Goal: Information Seeking & Learning: Learn about a topic

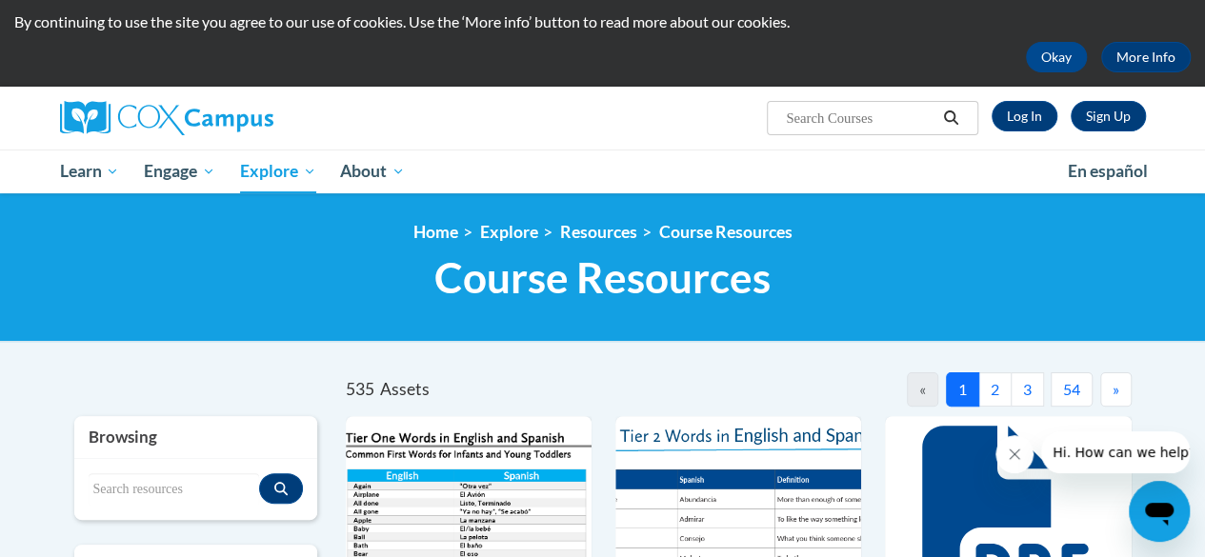
scroll to position [54, 0]
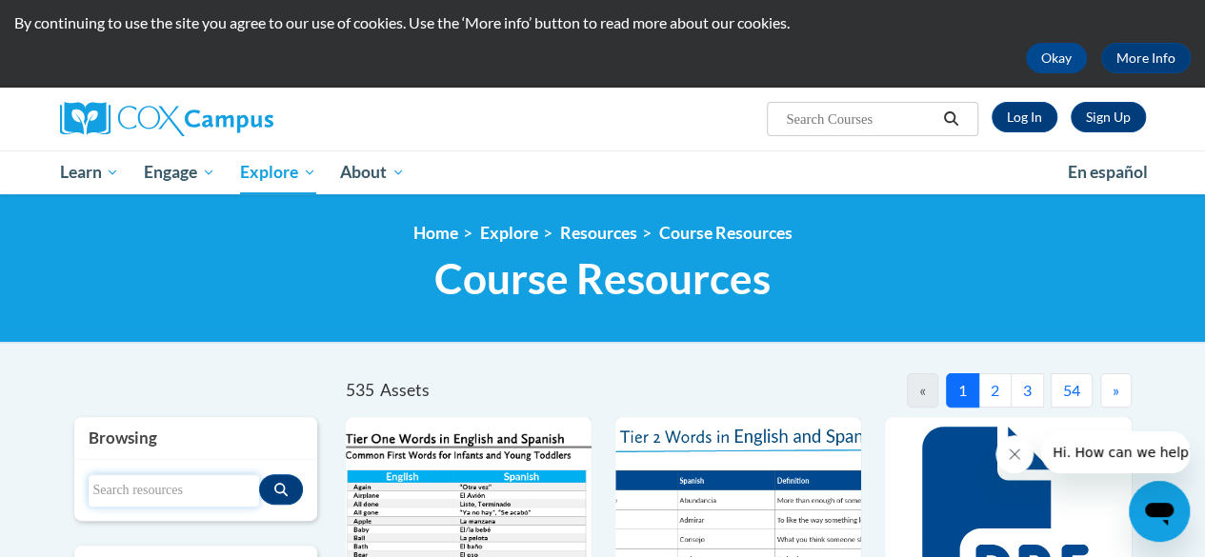
click at [201, 491] on input "Search resources" at bounding box center [174, 490] width 170 height 32
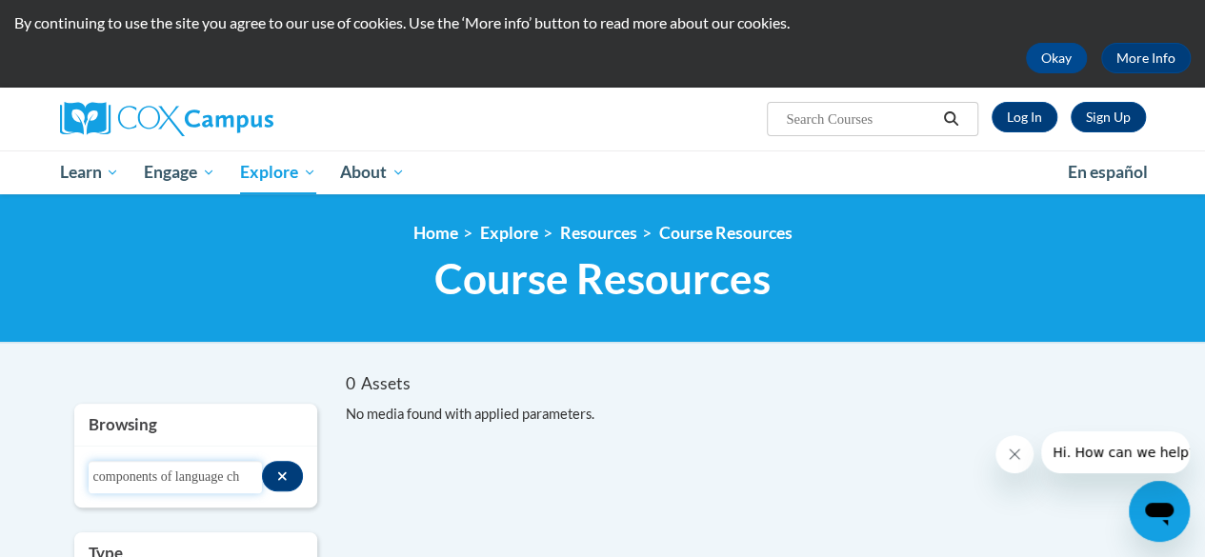
scroll to position [0, 0]
drag, startPoint x: 241, startPoint y: 474, endPoint x: 50, endPoint y: 472, distance: 191.4
type input "language"
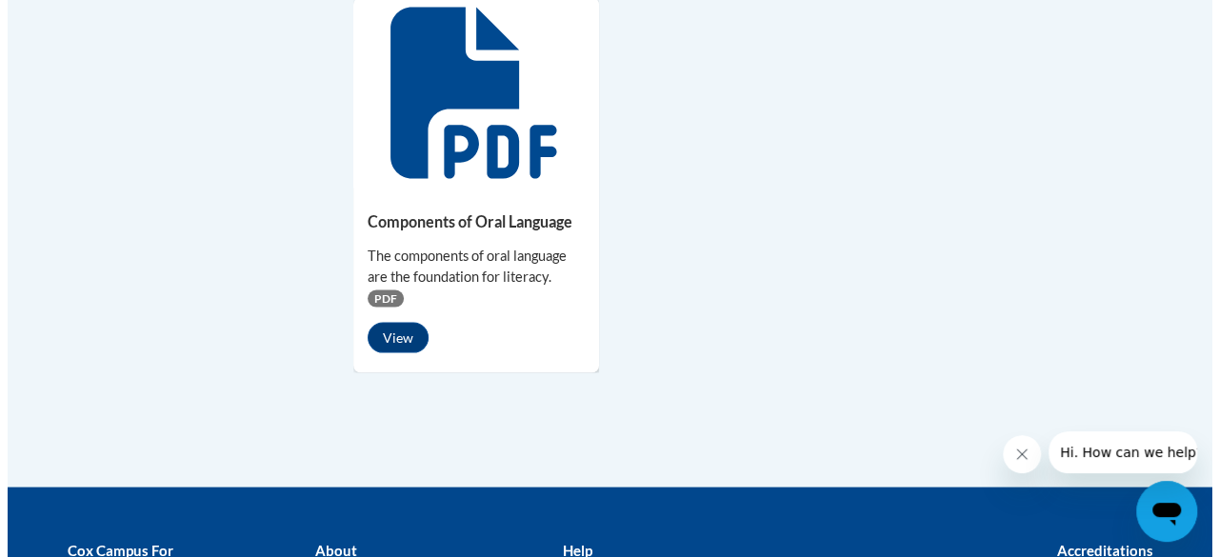
scroll to position [1793, 0]
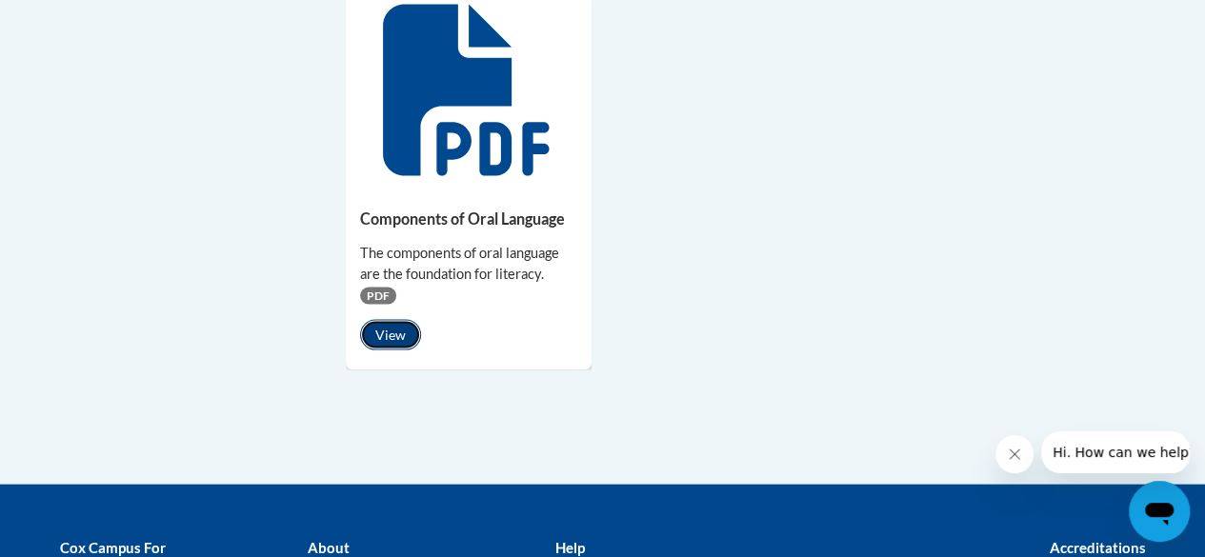
click at [387, 327] on button "View" at bounding box center [390, 334] width 61 height 30
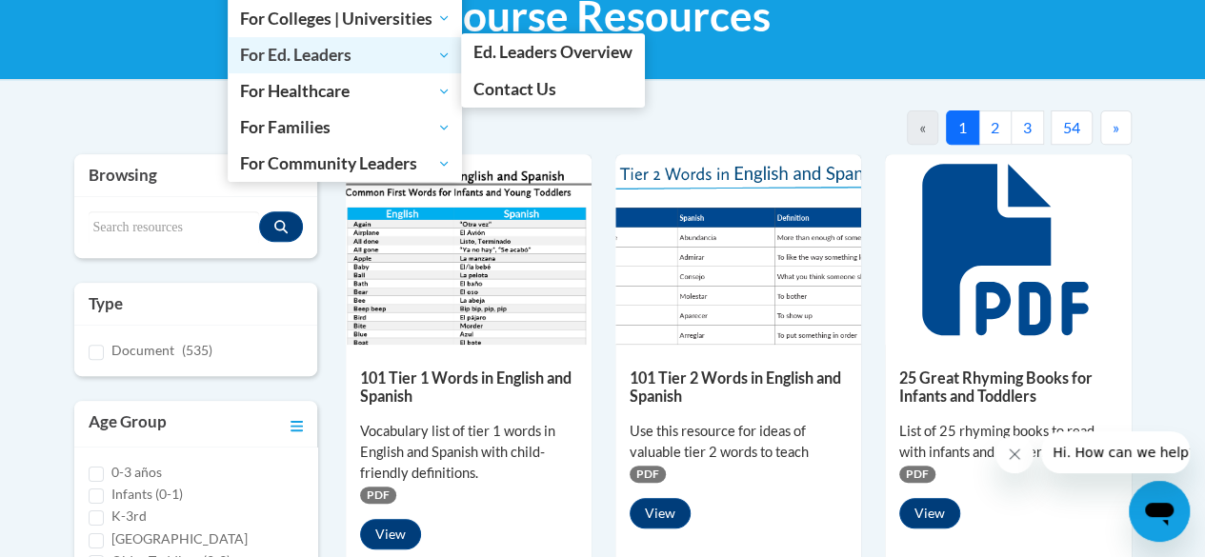
scroll to position [322, 0]
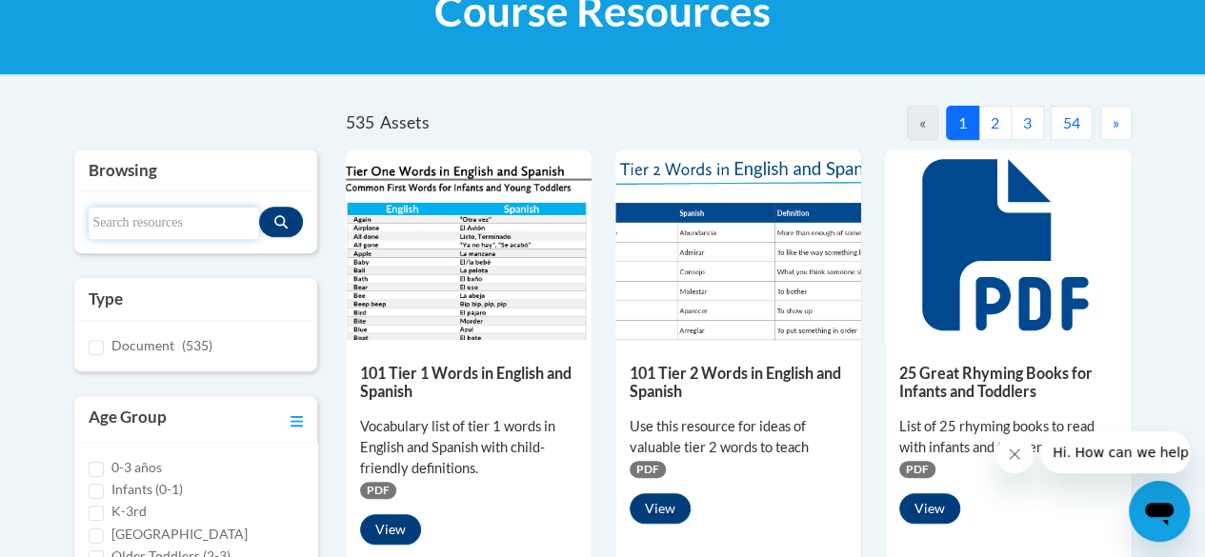
click at [185, 222] on input "Search resources" at bounding box center [174, 223] width 170 height 32
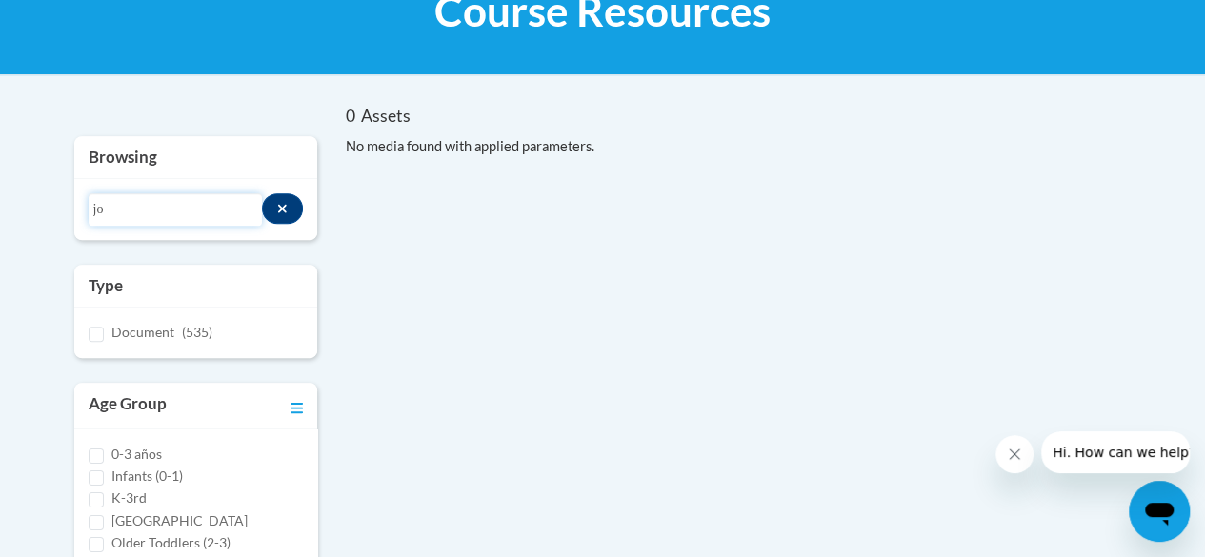
type input "j"
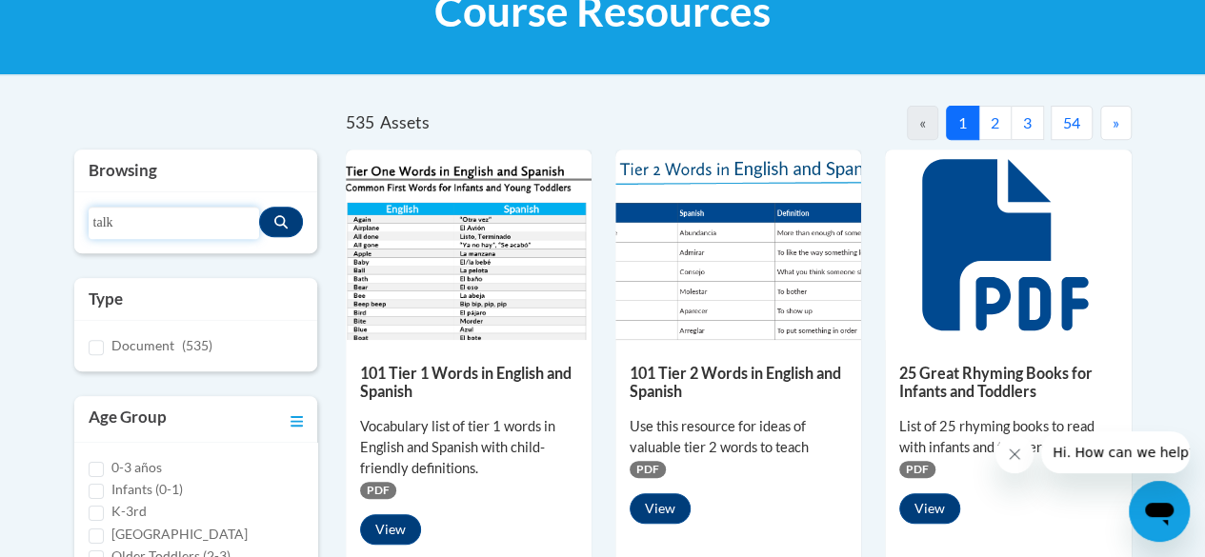
type input "talk"
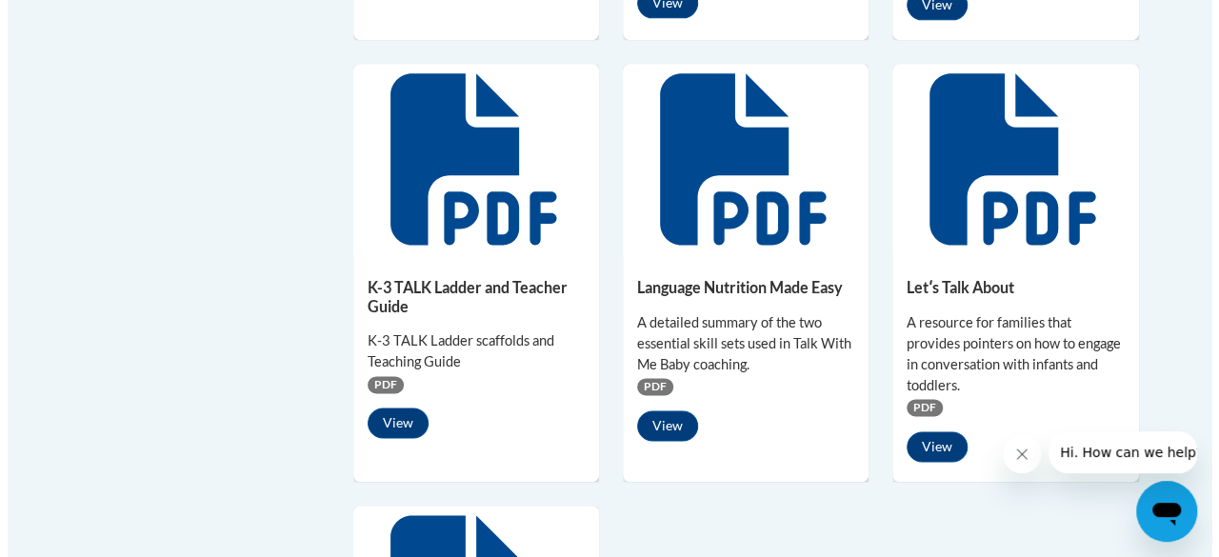
scroll to position [1300, 0]
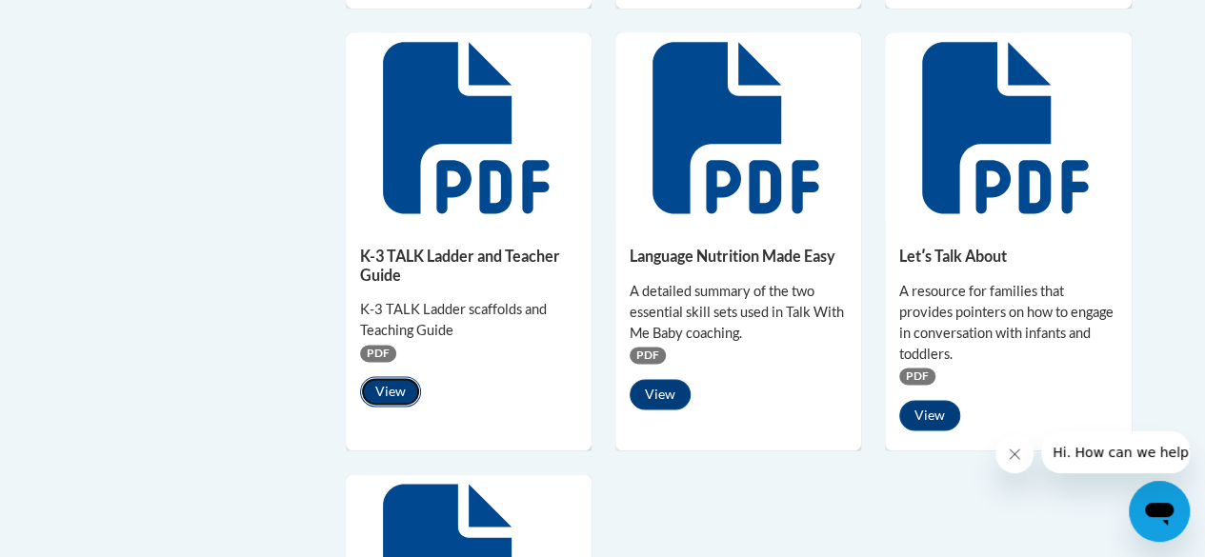
click at [394, 392] on button "View" at bounding box center [390, 391] width 61 height 30
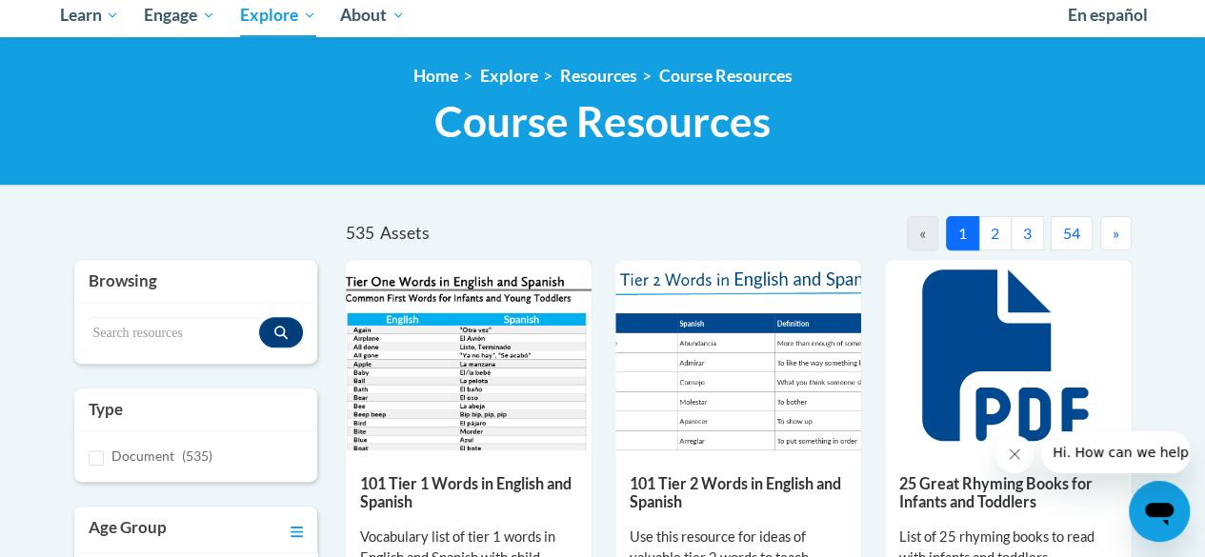
scroll to position [215, 0]
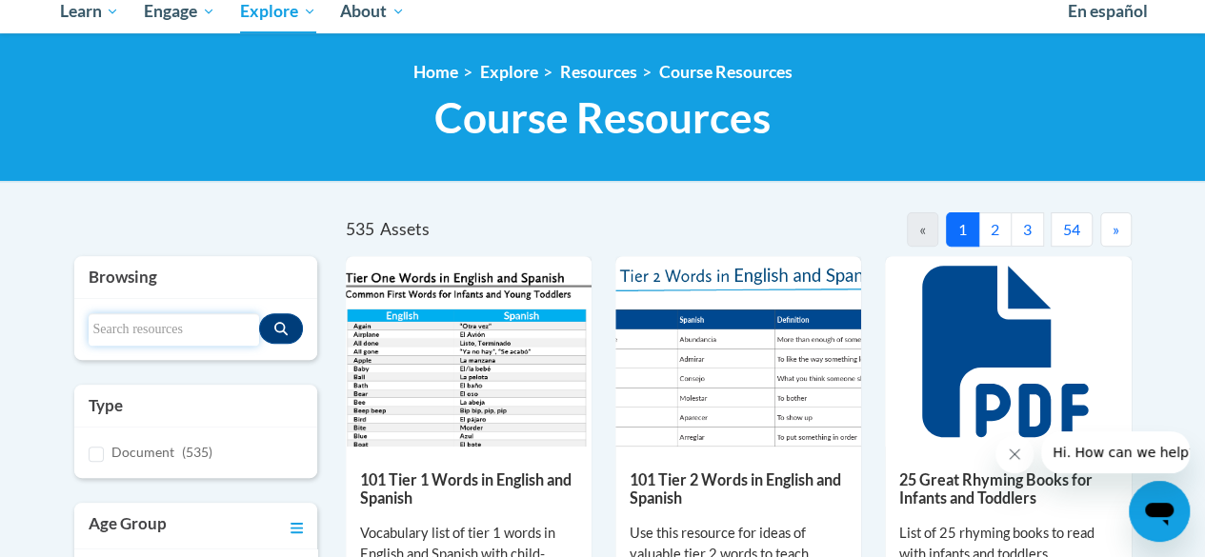
click at [225, 323] on input "Search resources" at bounding box center [174, 329] width 170 height 32
type input "building vocabulary"
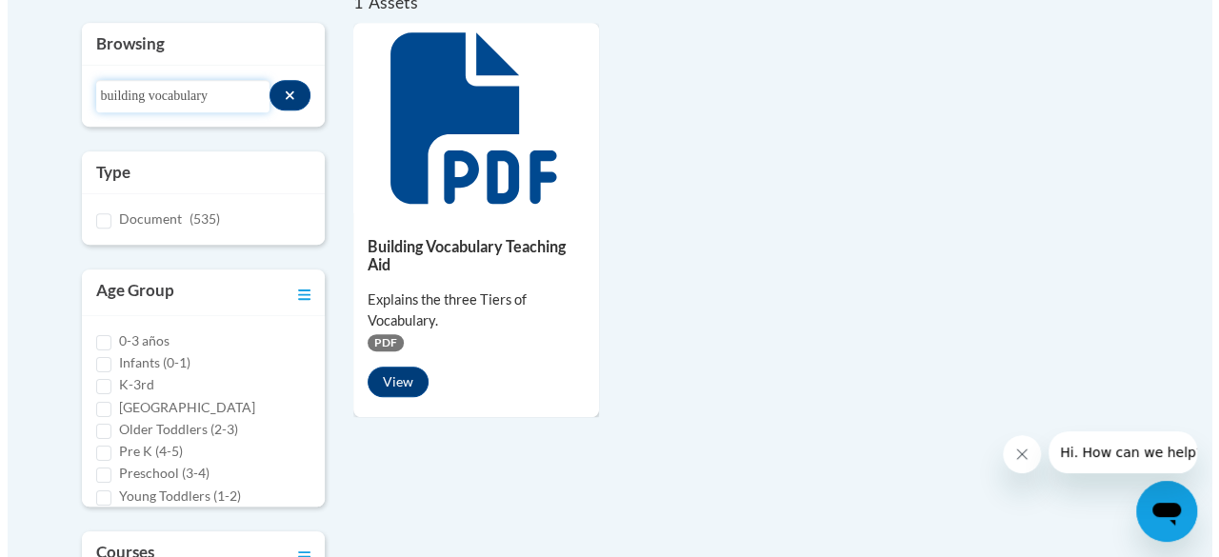
scroll to position [436, 0]
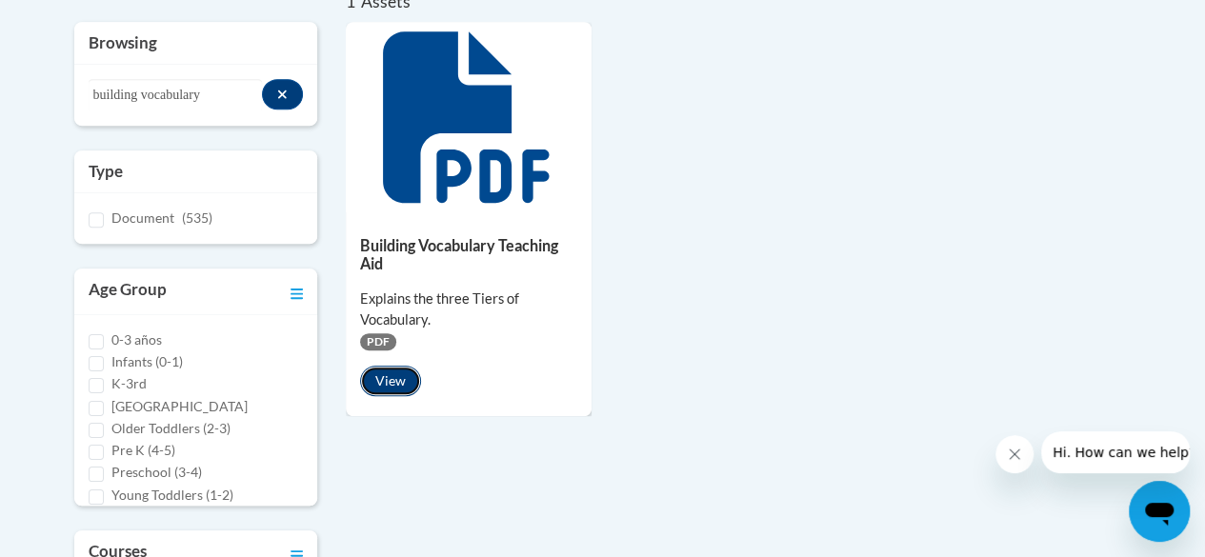
click at [393, 374] on button "View" at bounding box center [390, 381] width 61 height 30
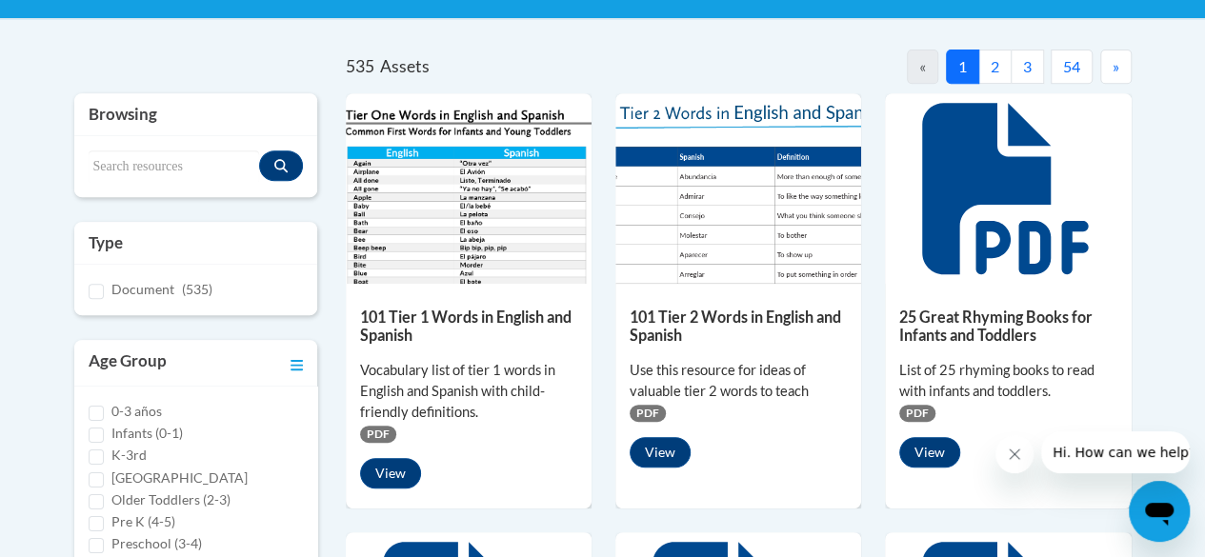
scroll to position [307, 0]
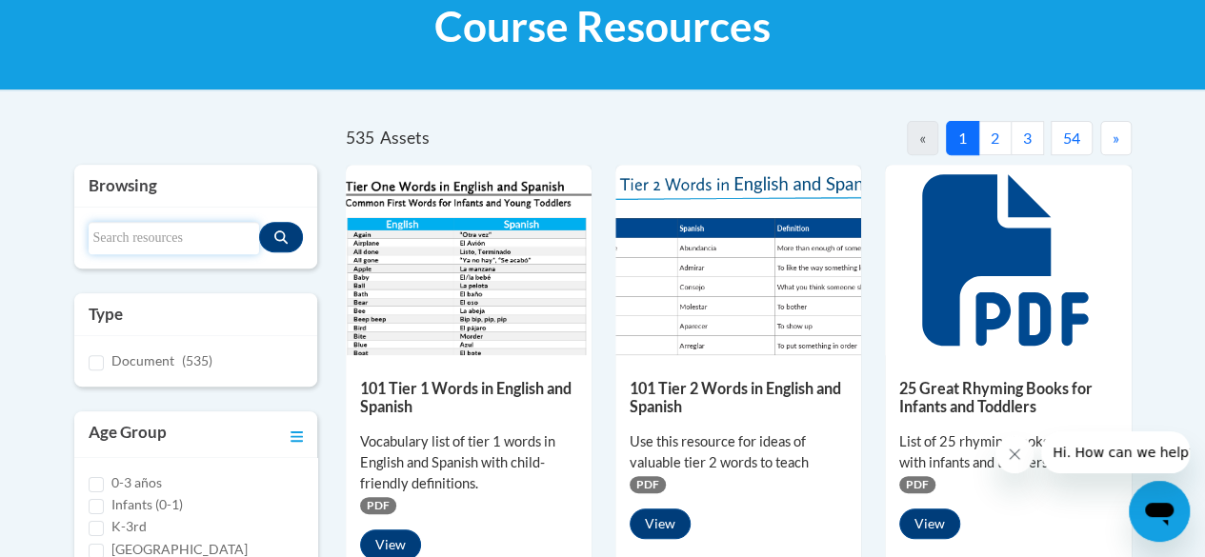
click at [168, 239] on input "Search resources" at bounding box center [174, 238] width 170 height 32
type input "decoding"
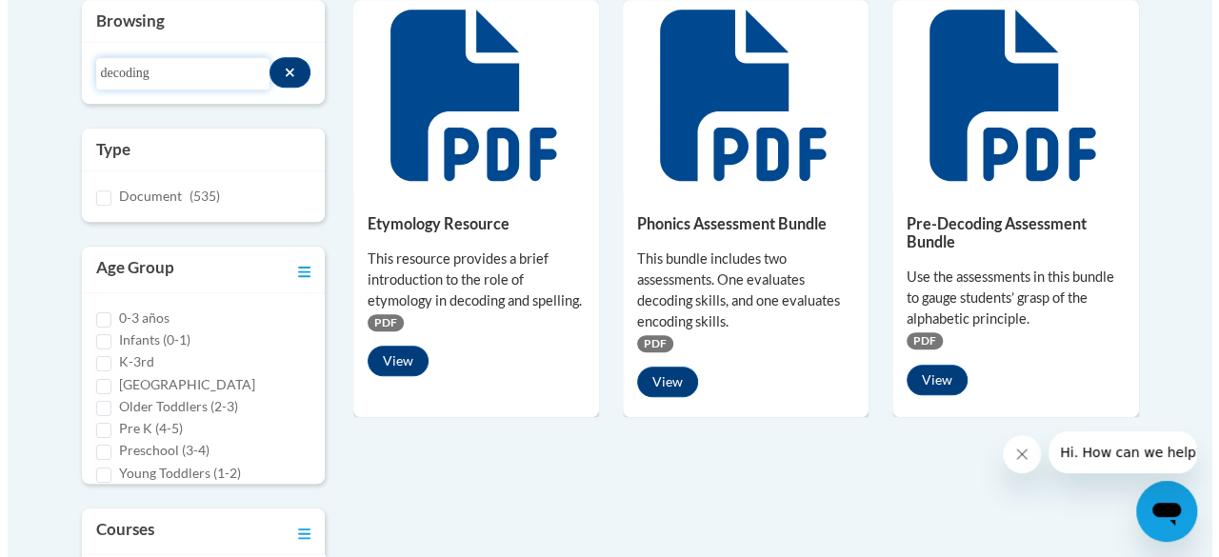
scroll to position [456, 0]
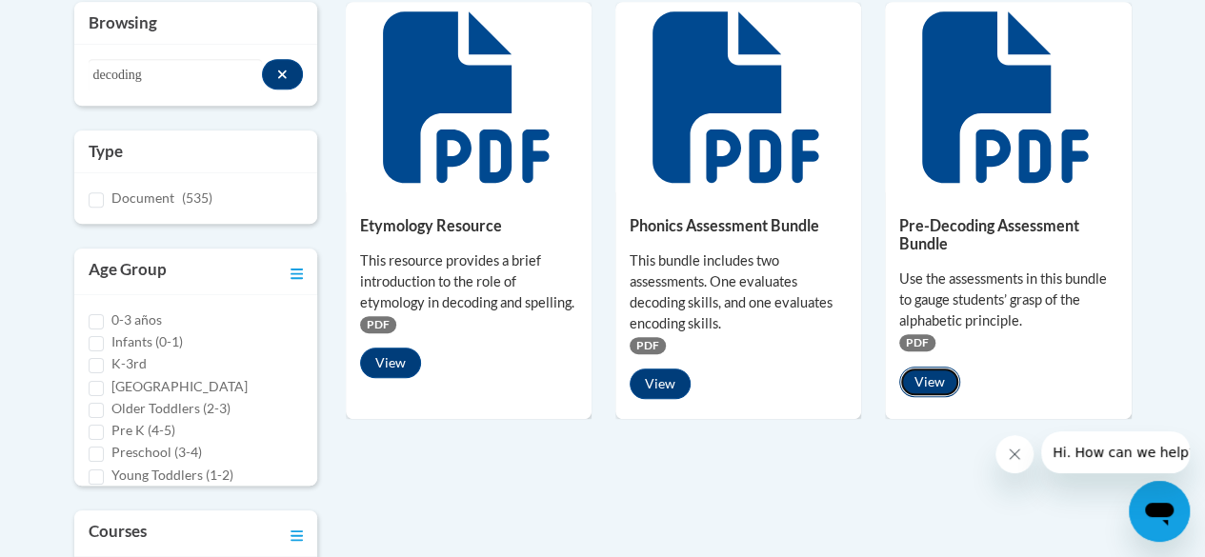
click at [927, 381] on button "View" at bounding box center [929, 382] width 61 height 30
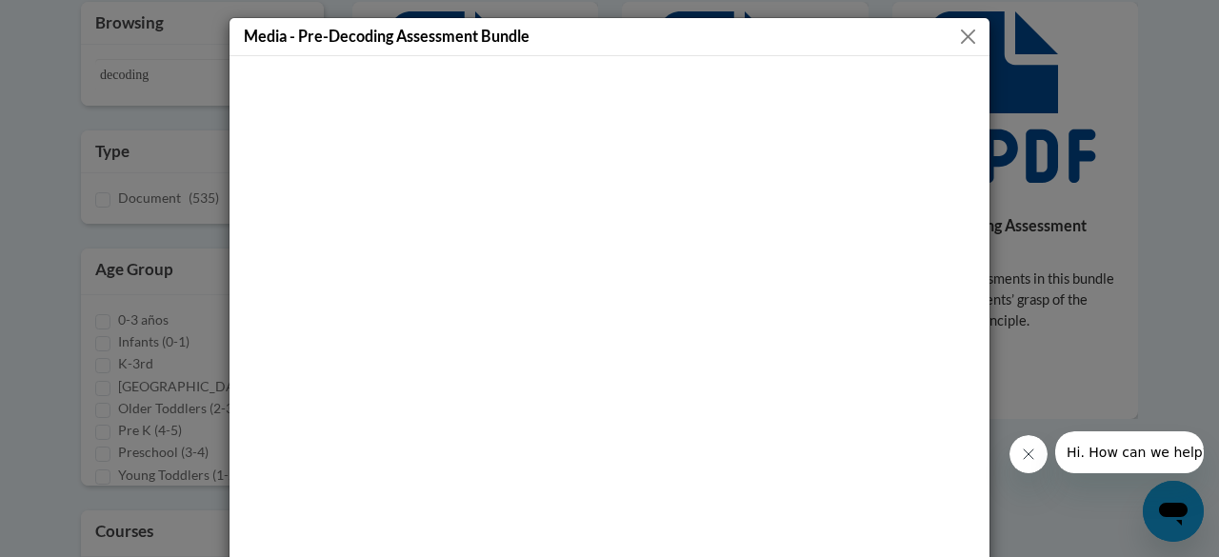
scroll to position [120, 0]
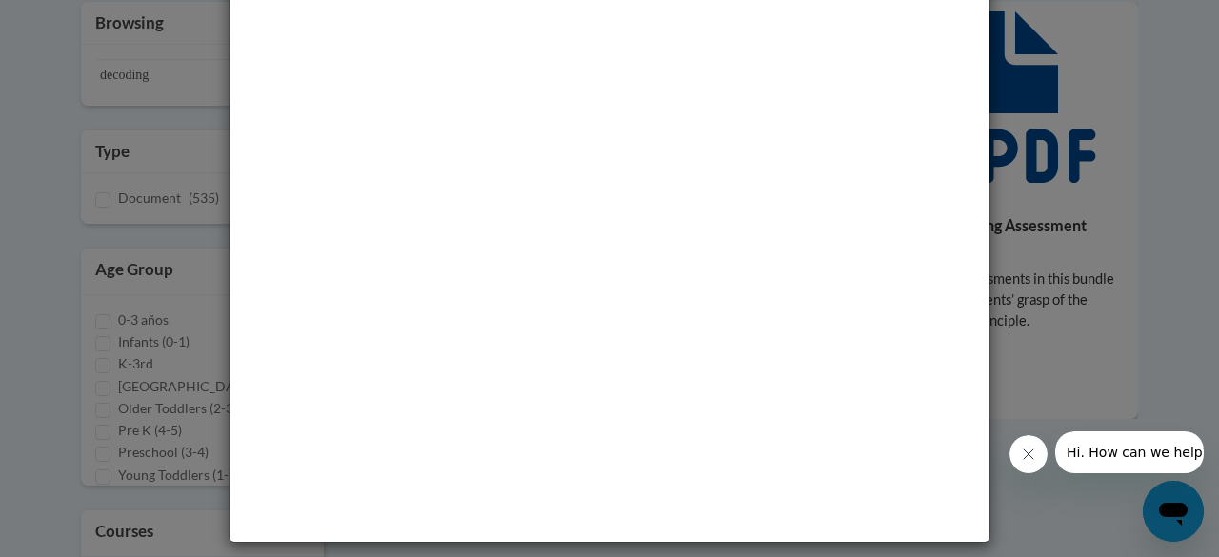
click at [1045, 132] on div "Media - Pre-Decoding Assessment Bundle" at bounding box center [609, 278] width 1219 height 557
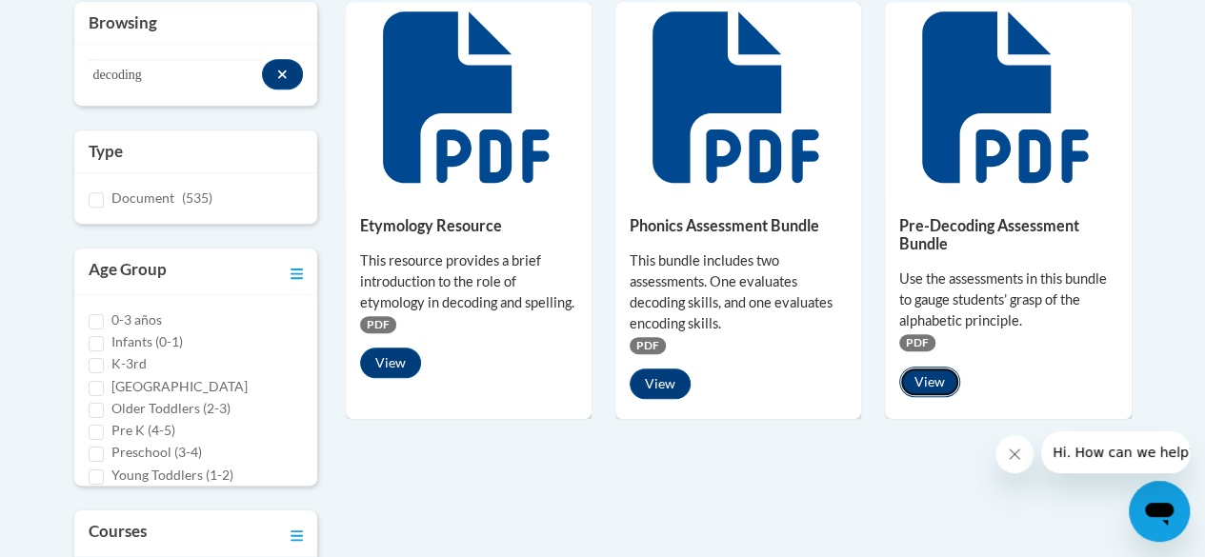
click at [934, 394] on button "View" at bounding box center [929, 382] width 61 height 30
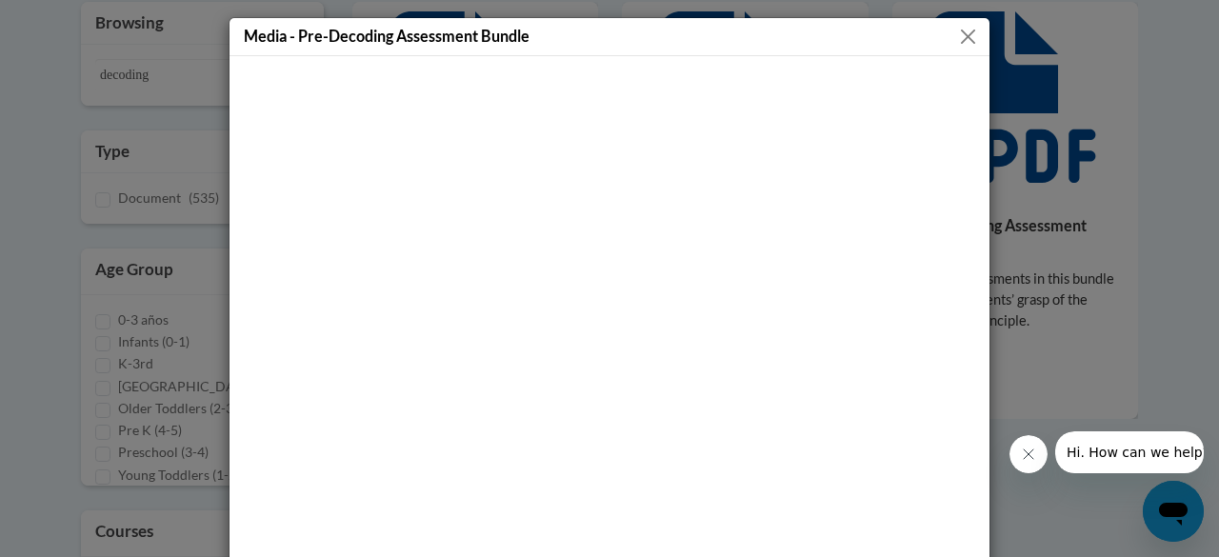
click at [963, 27] on button "Close" at bounding box center [968, 37] width 24 height 24
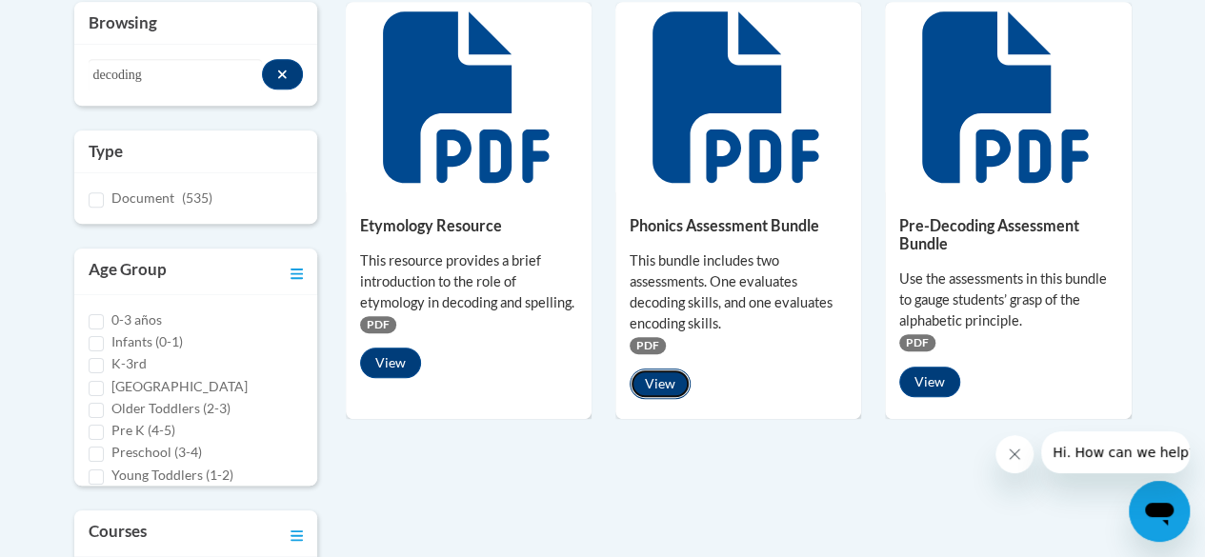
click at [669, 377] on button "View" at bounding box center [659, 384] width 61 height 30
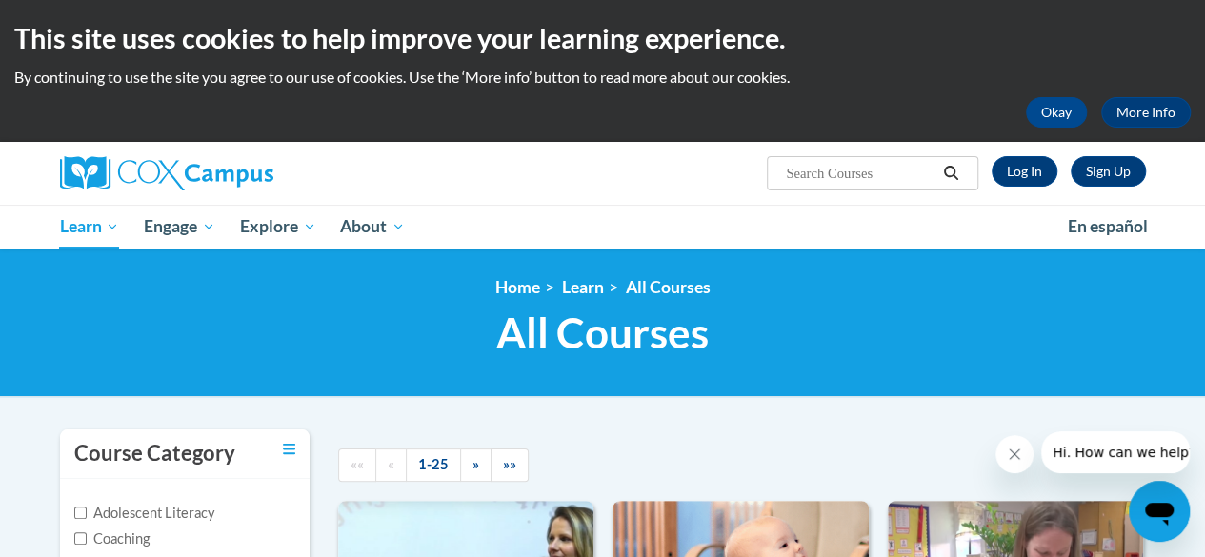
click at [814, 169] on input "Search..." at bounding box center [860, 173] width 152 height 23
type input "early literacy"
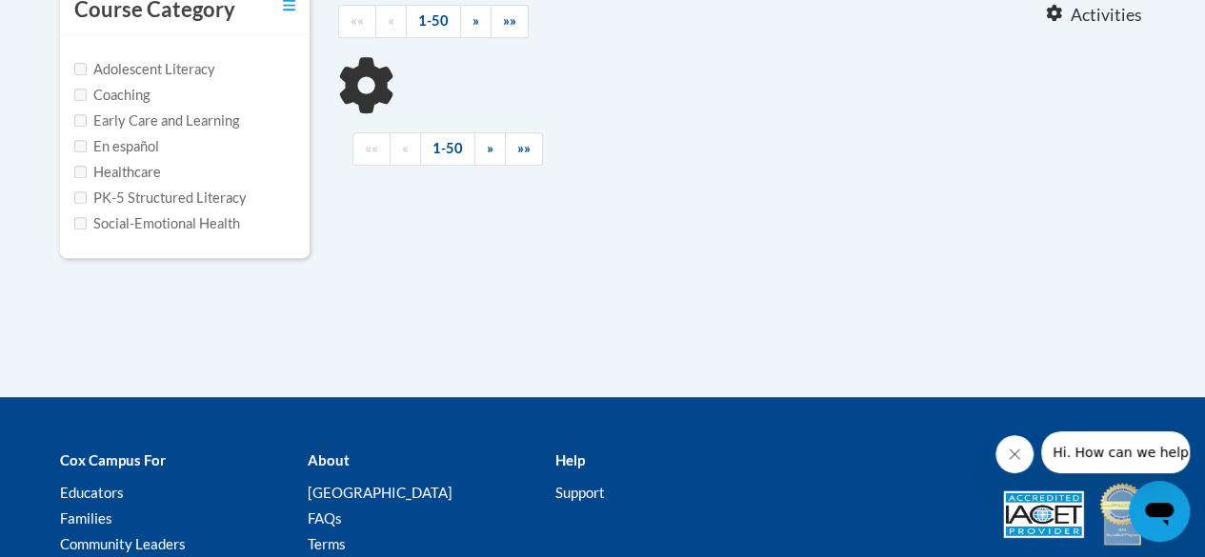
type input "early literacy"
